Goal: Information Seeking & Learning: Learn about a topic

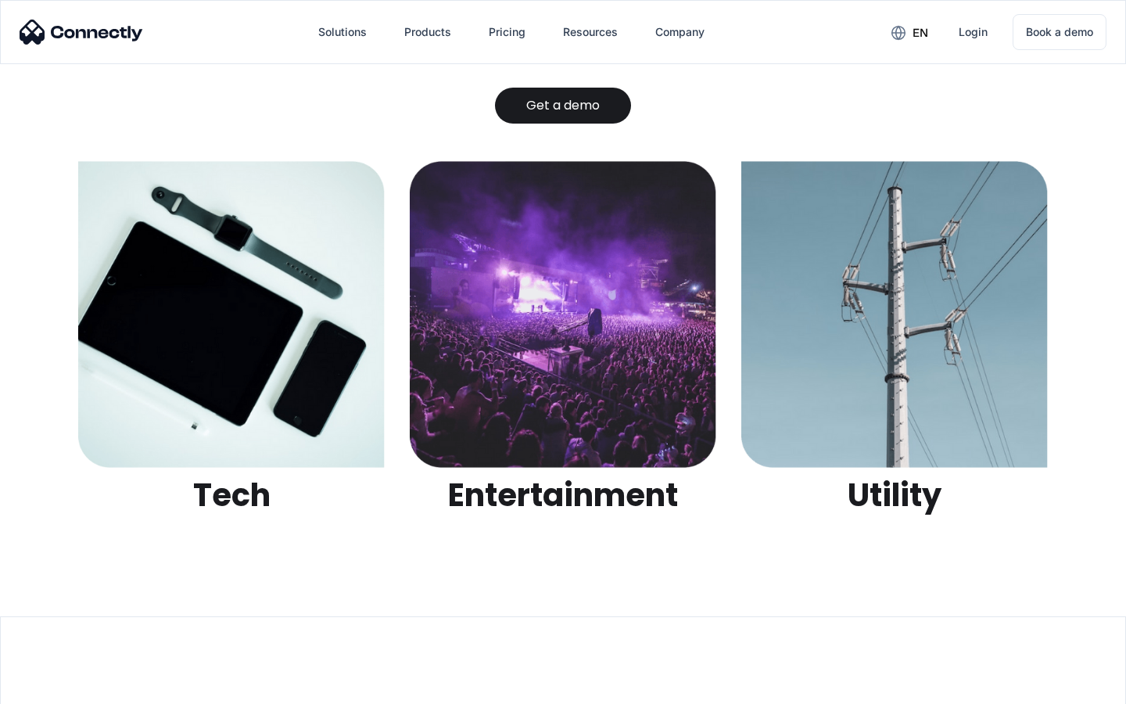
scroll to position [4933, 0]
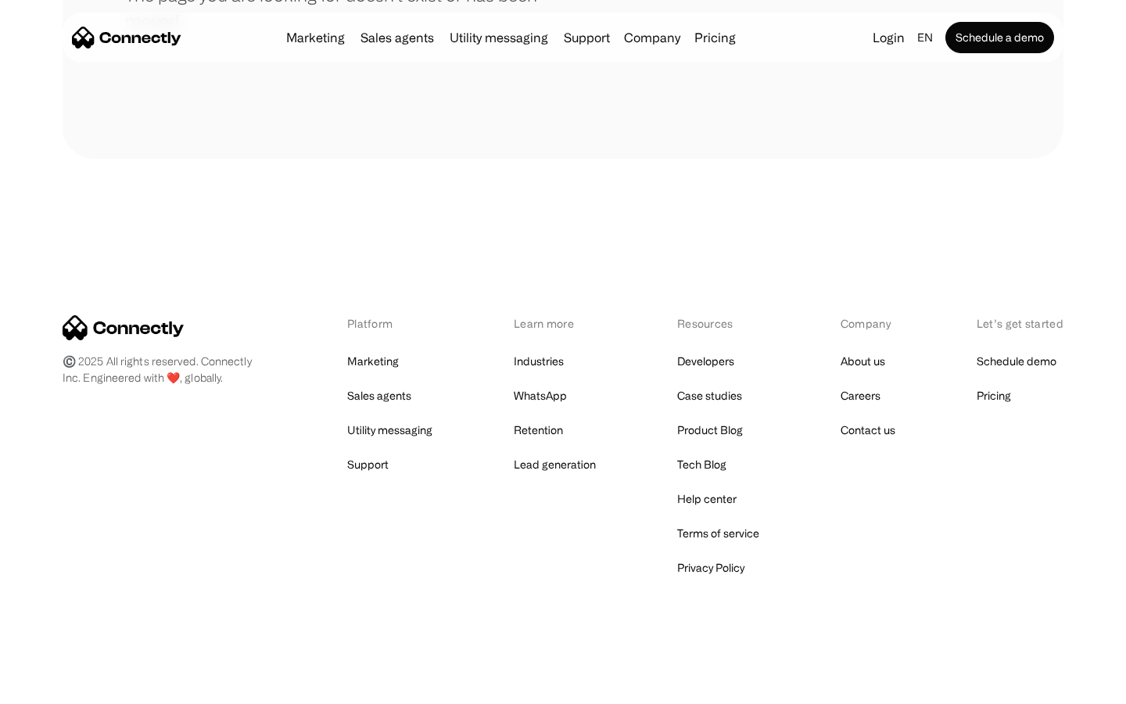
scroll to position [285, 0]
